Goal: Information Seeking & Learning: Learn about a topic

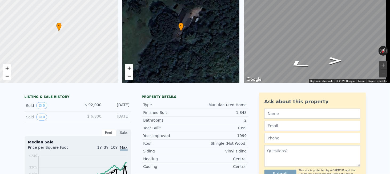
scroll to position [2, 0]
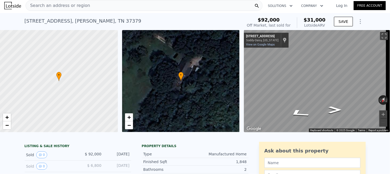
click at [67, 6] on span "Search an address or region" at bounding box center [58, 5] width 64 height 6
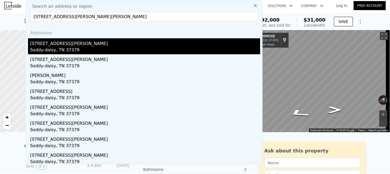
type input "[STREET_ADDRESS][PERSON_NAME][PERSON_NAME]"
click at [48, 46] on div "[STREET_ADDRESS][PERSON_NAME]" at bounding box center [145, 42] width 230 height 9
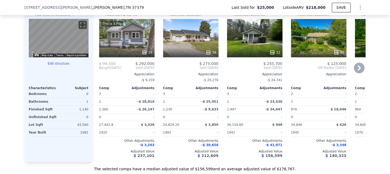
scroll to position [612, 0]
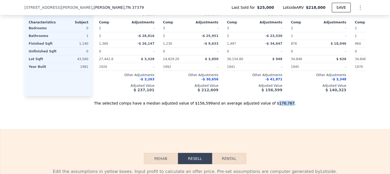
drag, startPoint x: 262, startPoint y: 109, endPoint x: 274, endPoint y: 110, distance: 11.8
click at [274, 106] on div "The selected comps have a median adjusted value of $156,599 and an average adju…" at bounding box center [194, 101] width 341 height 10
copy div "176,767"
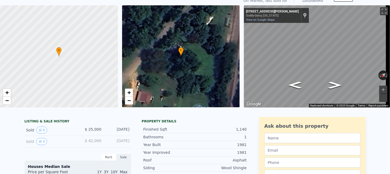
scroll to position [2, 0]
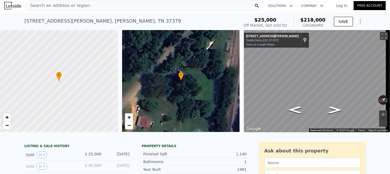
click at [78, 10] on div "Search an address or region" at bounding box center [144, 5] width 237 height 11
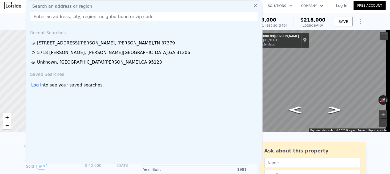
click at [69, 18] on input "text" at bounding box center [144, 17] width 228 height 10
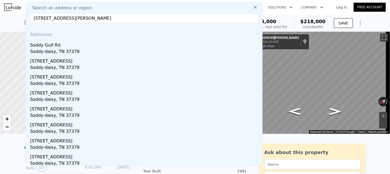
scroll to position [0, 0]
click at [121, 18] on input "[STREET_ADDRESS][PERSON_NAME]" at bounding box center [144, 19] width 228 height 10
paste input "[STREET_ADDRESS][PERSON_NAME]"
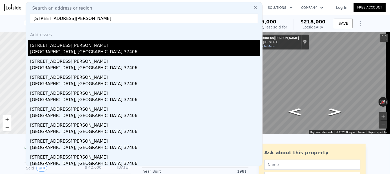
type input "[STREET_ADDRESS][PERSON_NAME]"
click at [47, 46] on div "[STREET_ADDRESS][PERSON_NAME]" at bounding box center [145, 44] width 230 height 9
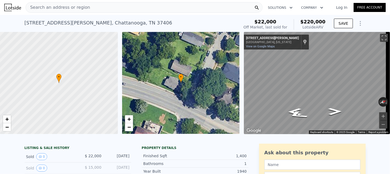
click at [86, 10] on div "Search an address or region" at bounding box center [144, 7] width 237 height 11
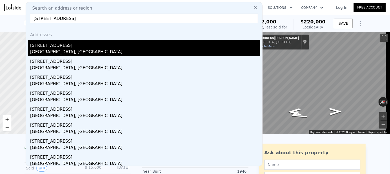
type input "[STREET_ADDRESS]"
click at [49, 45] on div "[STREET_ADDRESS]" at bounding box center [145, 44] width 230 height 9
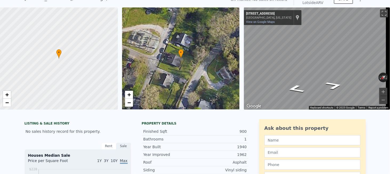
scroll to position [2, 0]
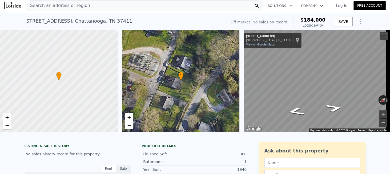
click at [64, 6] on span "Search an address or region" at bounding box center [58, 5] width 64 height 6
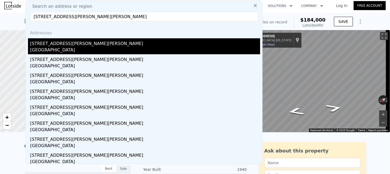
type input "[STREET_ADDRESS][PERSON_NAME][PERSON_NAME]"
click at [53, 46] on div "[STREET_ADDRESS][PERSON_NAME][PERSON_NAME]" at bounding box center [145, 42] width 230 height 9
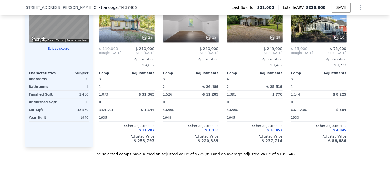
scroll to position [584, 0]
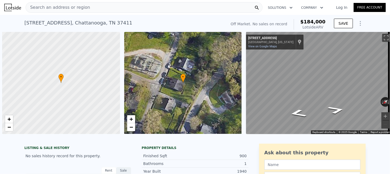
scroll to position [0, 2]
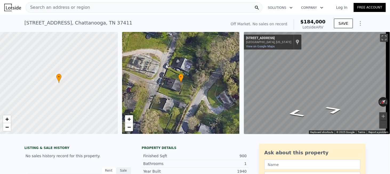
click at [51, 13] on div "Search an address or region Solutions Company Open main menu Log In Free Account" at bounding box center [194, 7] width 381 height 13
click at [70, 8] on span "Search an address or region" at bounding box center [58, 7] width 64 height 6
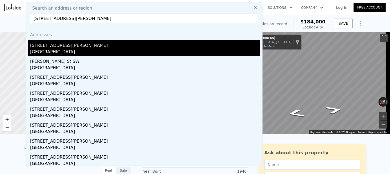
type input "1208 Phillips St SW, Cleveland, TN 37311"
click at [52, 44] on div "[STREET_ADDRESS][PERSON_NAME]" at bounding box center [145, 44] width 230 height 9
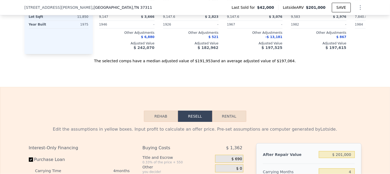
scroll to position [637, 0]
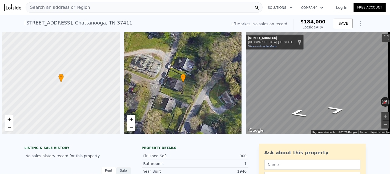
scroll to position [0, 2]
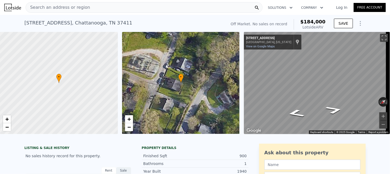
click at [76, 7] on span "Search an address or region" at bounding box center [58, 7] width 64 height 6
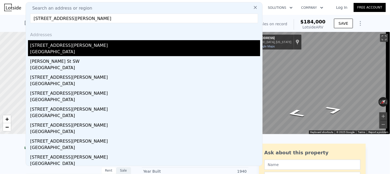
type input "1208 Phillips St SW, Cleveland, TN 37311"
click at [60, 48] on div "[STREET_ADDRESS][PERSON_NAME]" at bounding box center [145, 44] width 230 height 9
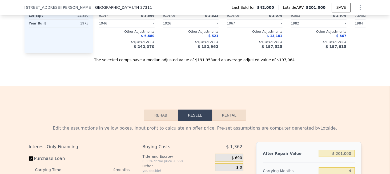
scroll to position [637, 0]
